Goal: Task Accomplishment & Management: Manage account settings

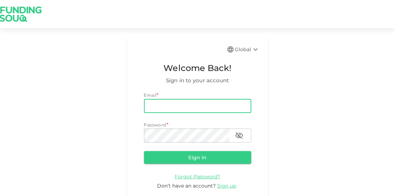
click at [160, 106] on input "email" at bounding box center [197, 106] width 107 height 14
type input "[EMAIL_ADDRESS][DOMAIN_NAME]"
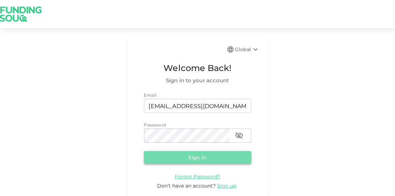
click at [198, 157] on button "Sign in" at bounding box center [197, 157] width 107 height 13
